Goal: Task Accomplishment & Management: Use online tool/utility

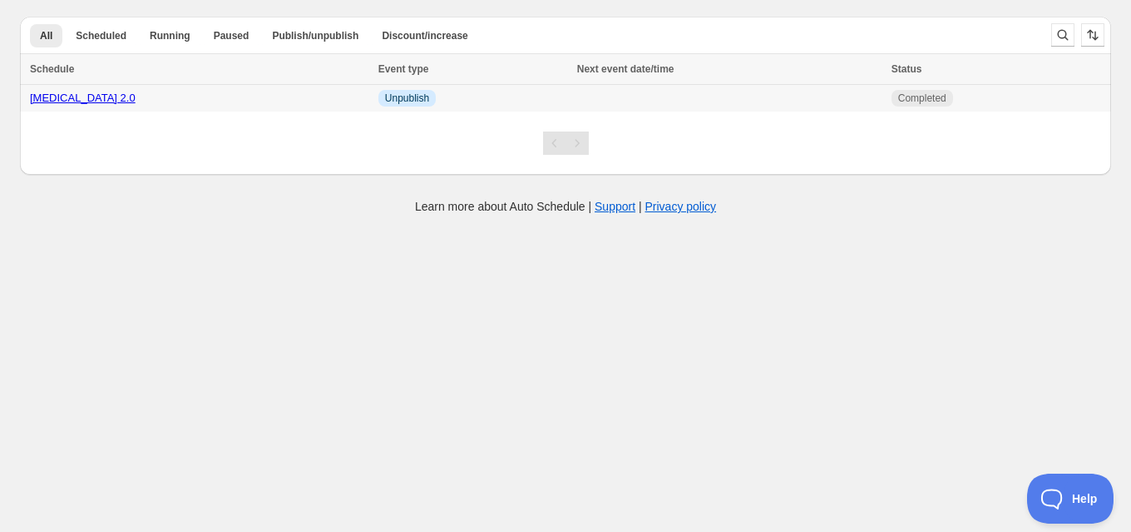
click at [72, 101] on link "Brow Lift 2.0" at bounding box center [83, 97] width 106 height 12
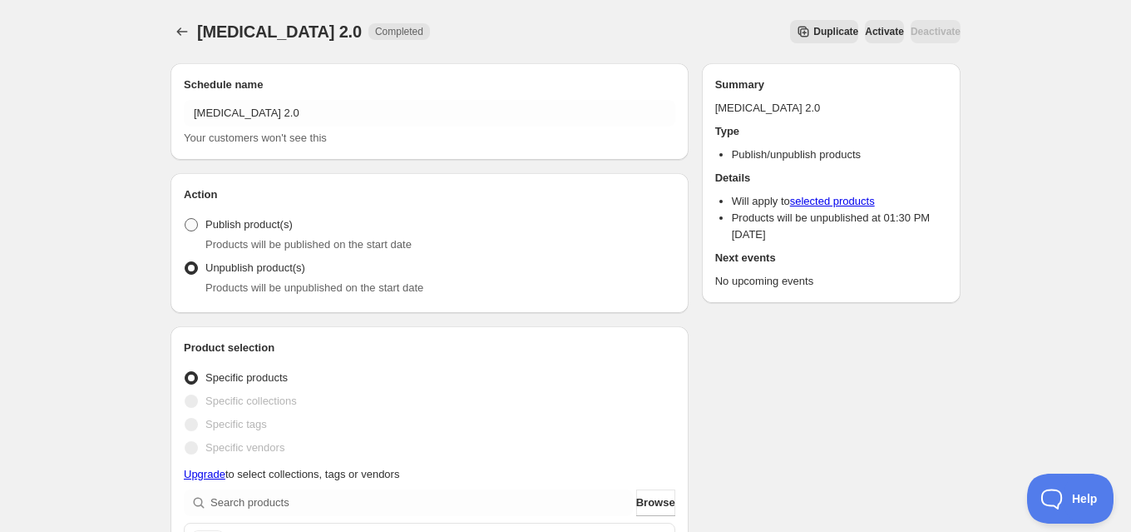
click at [260, 225] on span "Publish product(s)" at bounding box center [248, 224] width 87 height 12
click at [185, 219] on input "Publish product(s)" at bounding box center [185, 218] width 1 height 1
radio input "true"
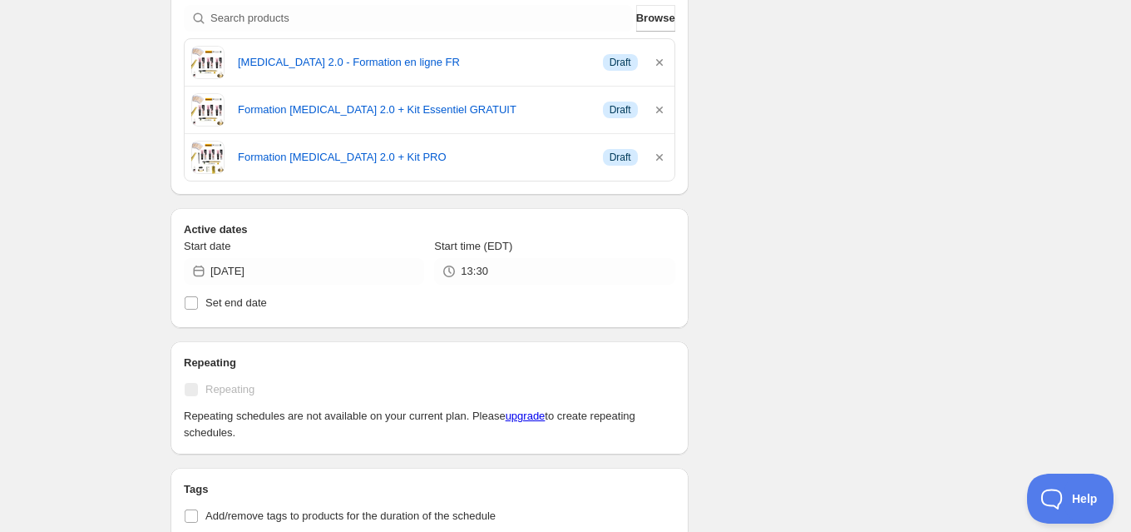
scroll to position [491, 0]
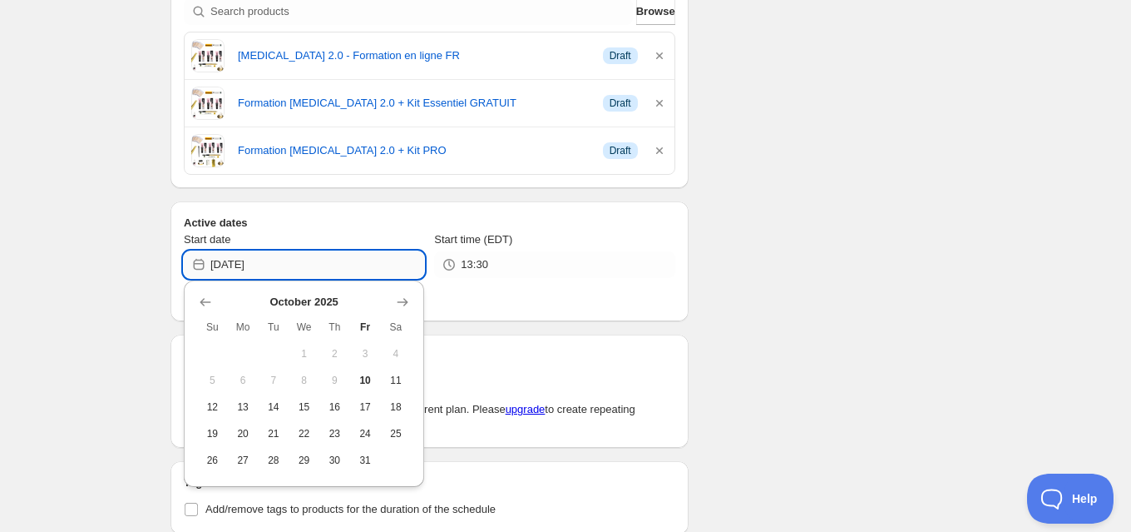
click at [283, 259] on input "2025-10-10" at bounding box center [317, 264] width 214 height 27
click at [244, 407] on span "13" at bounding box center [243, 406] width 17 height 13
type input "2025-10-13"
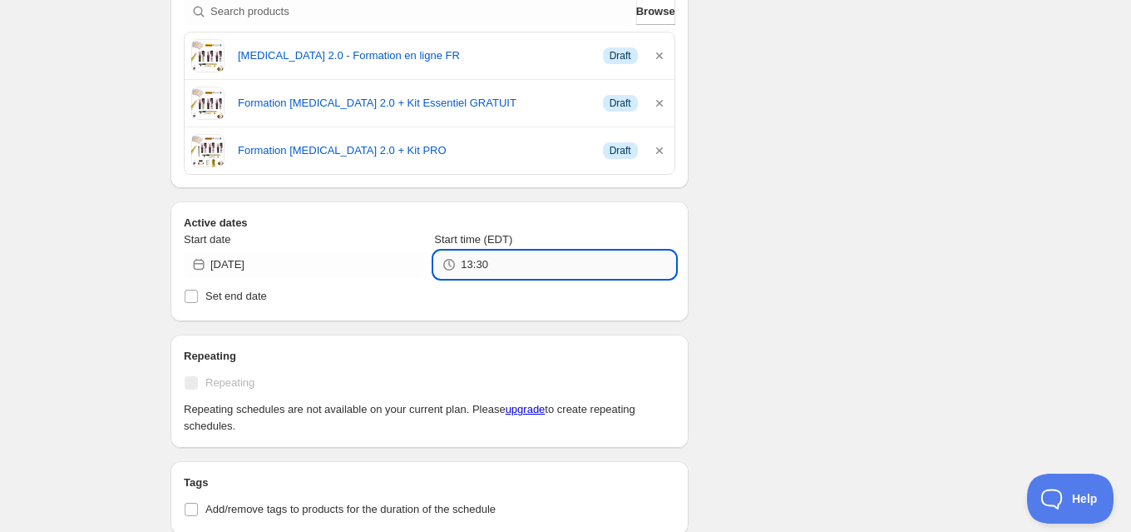
click at [506, 269] on input "13:30" at bounding box center [568, 264] width 214 height 27
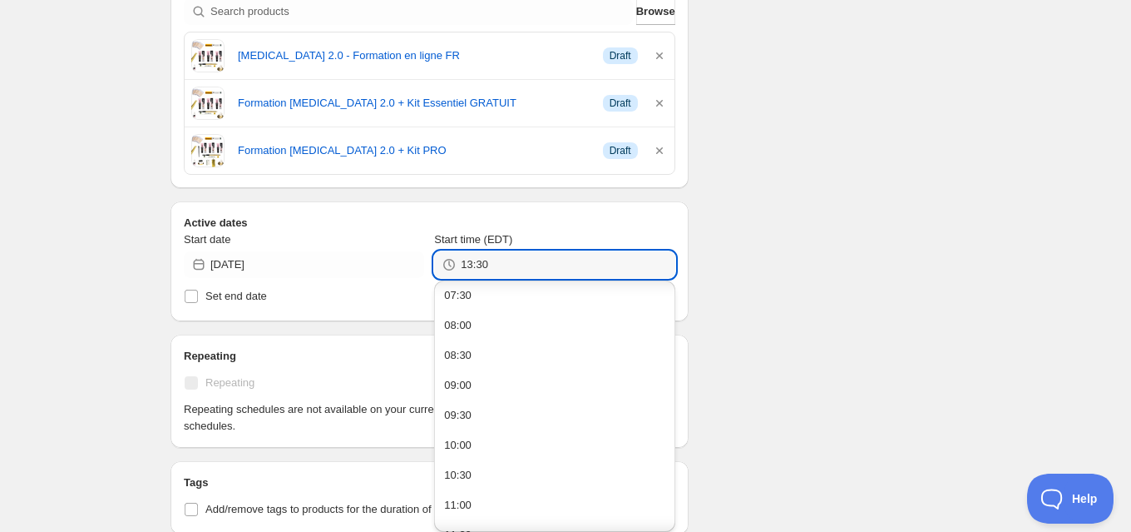
scroll to position [474, 0]
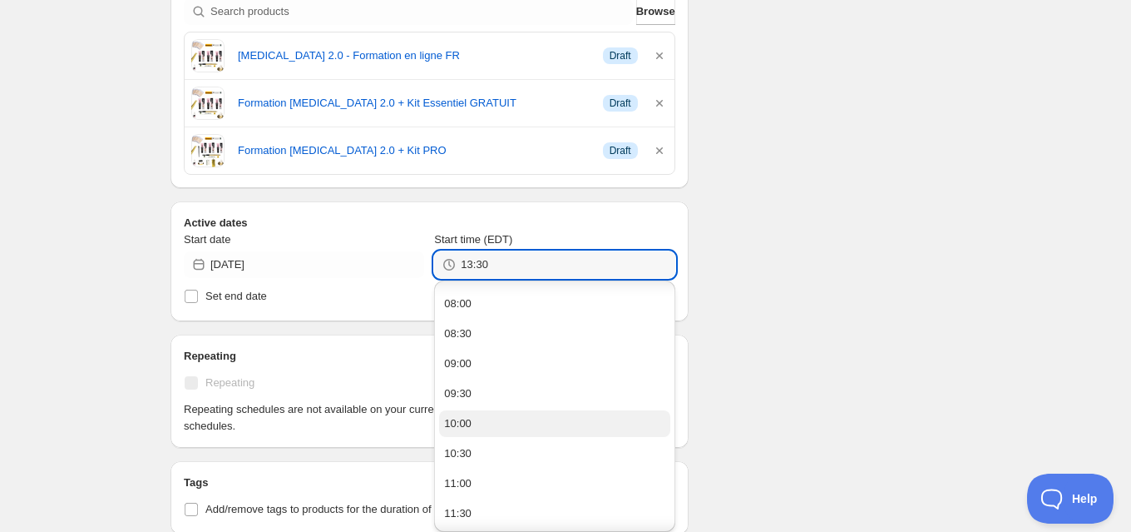
click at [497, 424] on button "10:00" at bounding box center [554, 423] width 230 height 27
type input "10:00"
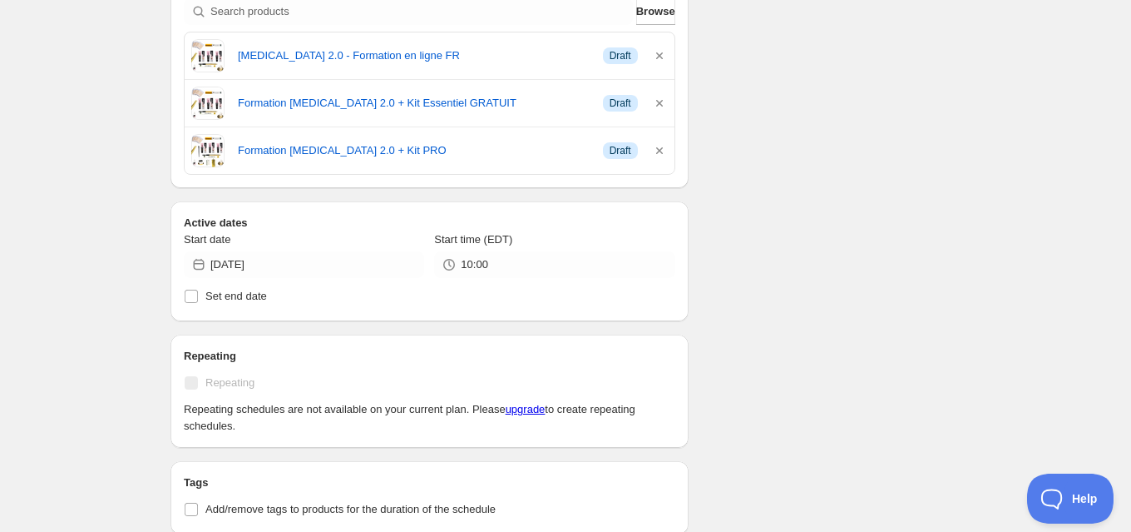
click at [800, 293] on div "Schedule name Brow Lift 2.0 Your customers won't see this Action Action Publish…" at bounding box center [558, 279] width 803 height 1441
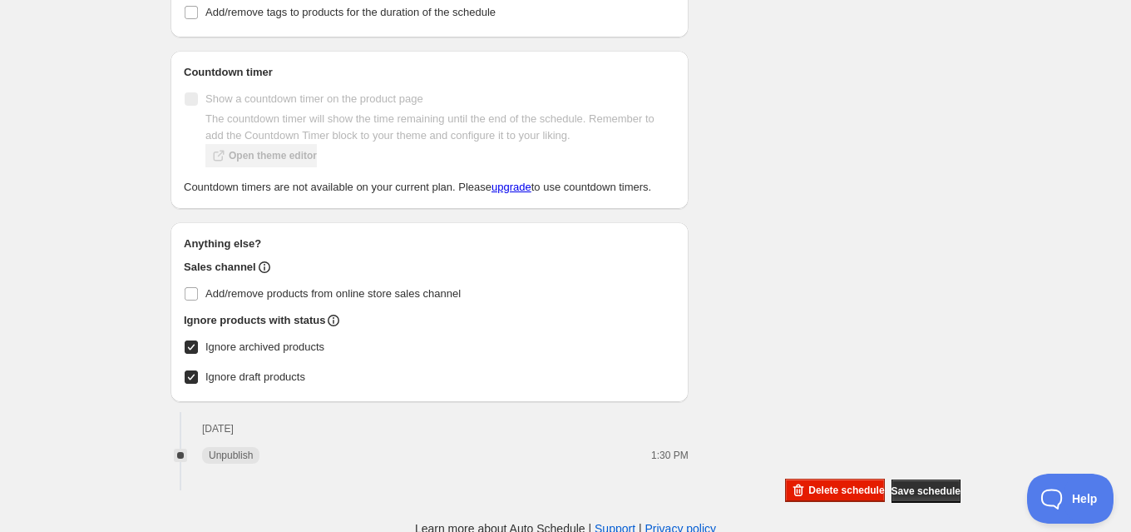
scroll to position [1005, 0]
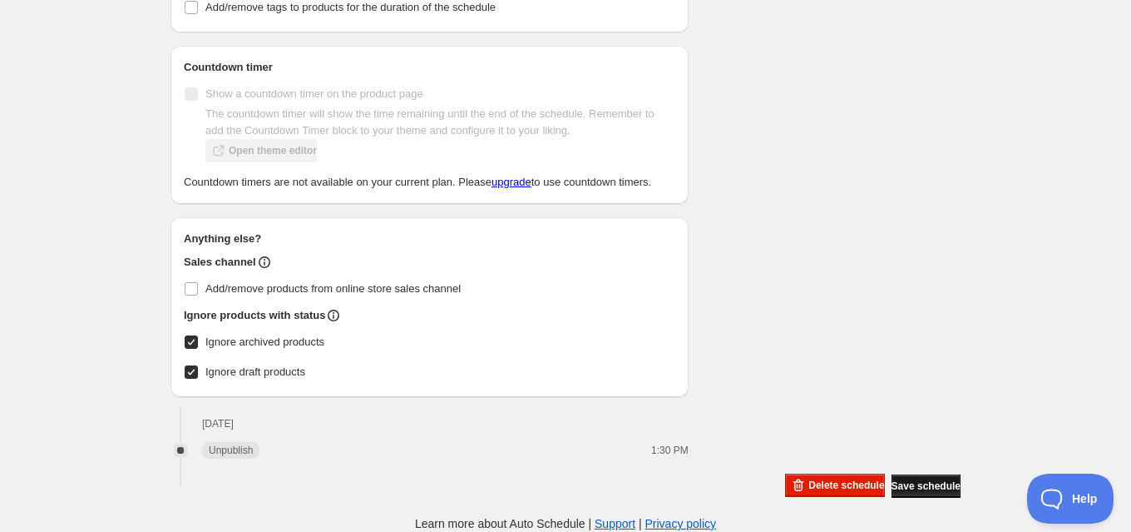
click at [917, 484] on span "Save schedule" at bounding box center [926, 485] width 69 height 13
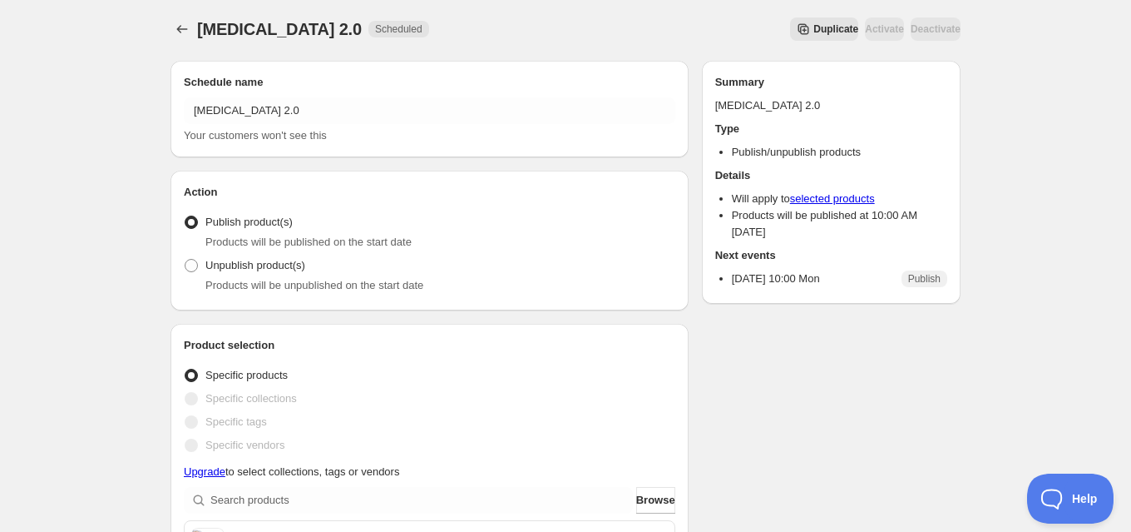
scroll to position [0, 0]
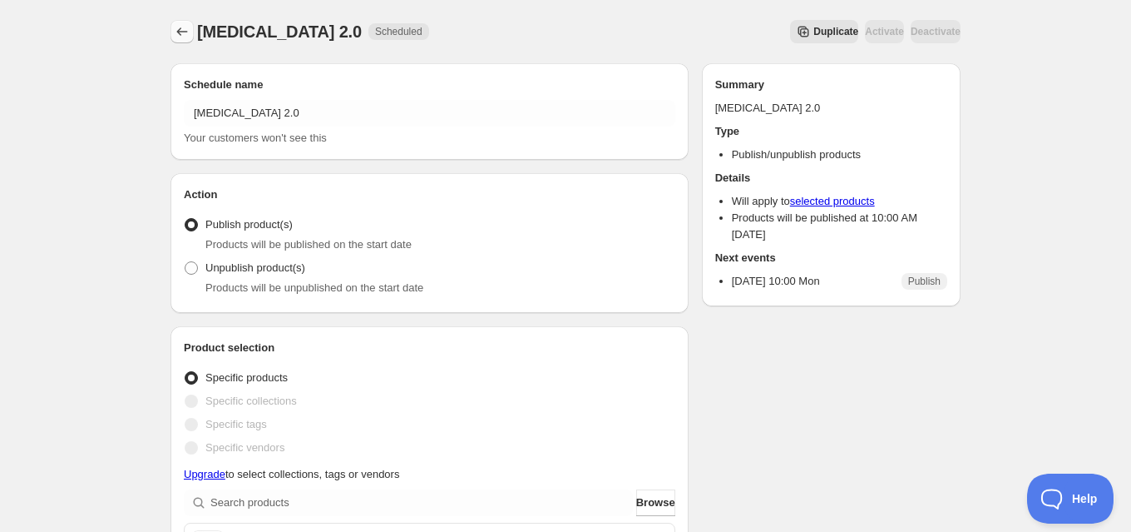
click at [188, 28] on icon "Schedules" at bounding box center [182, 31] width 17 height 17
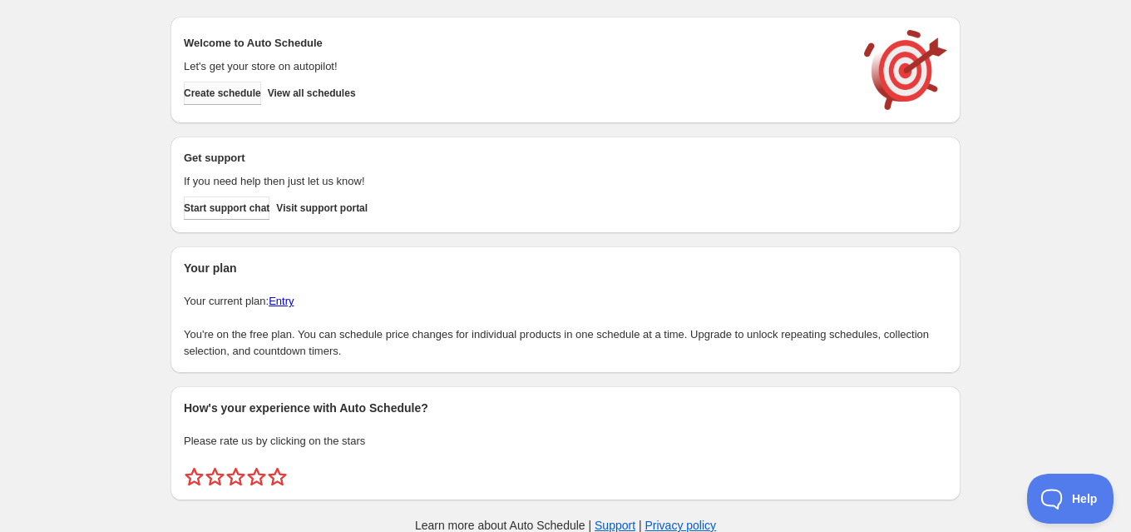
click at [243, 85] on button "Create schedule" at bounding box center [222, 93] width 77 height 23
